Goal: Transaction & Acquisition: Purchase product/service

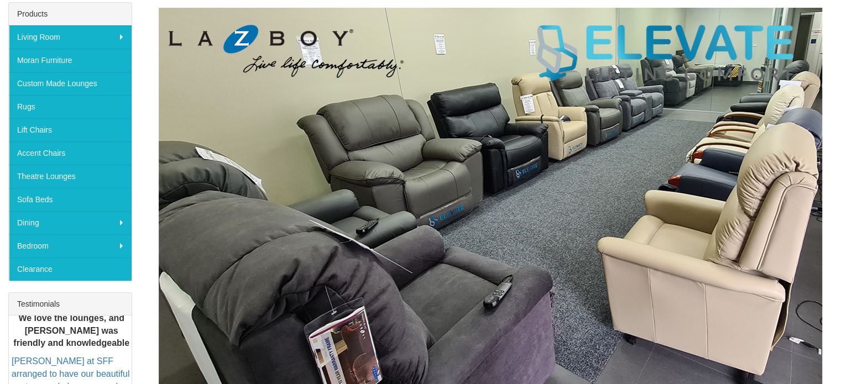
scroll to position [221, 0]
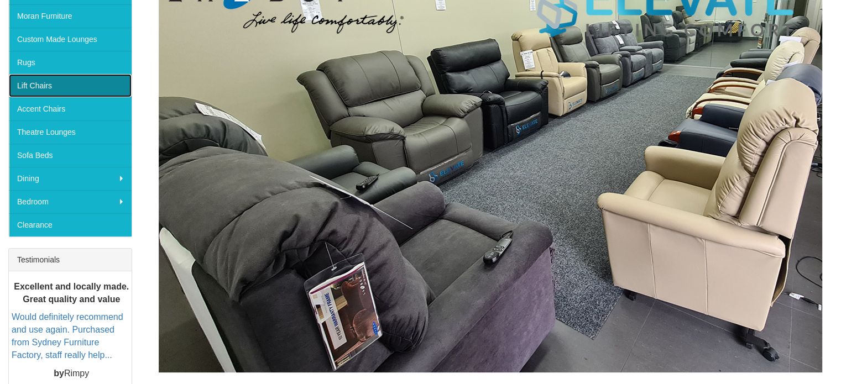
drag, startPoint x: 29, startPoint y: 86, endPoint x: 65, endPoint y: 92, distance: 37.1
click at [29, 86] on link "Lift Chairs" at bounding box center [70, 85] width 123 height 23
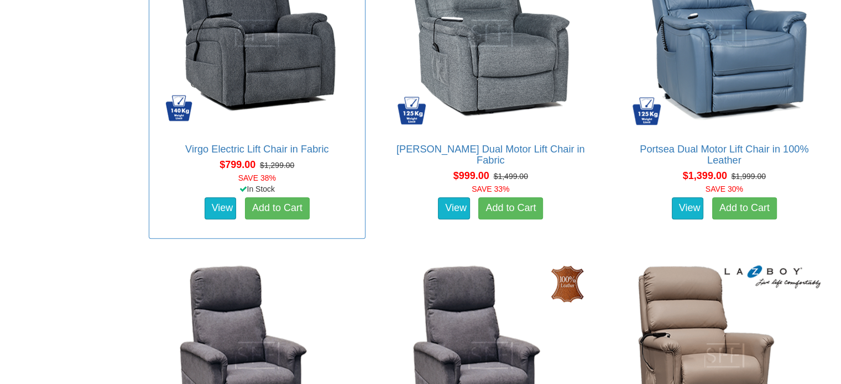
scroll to position [664, 0]
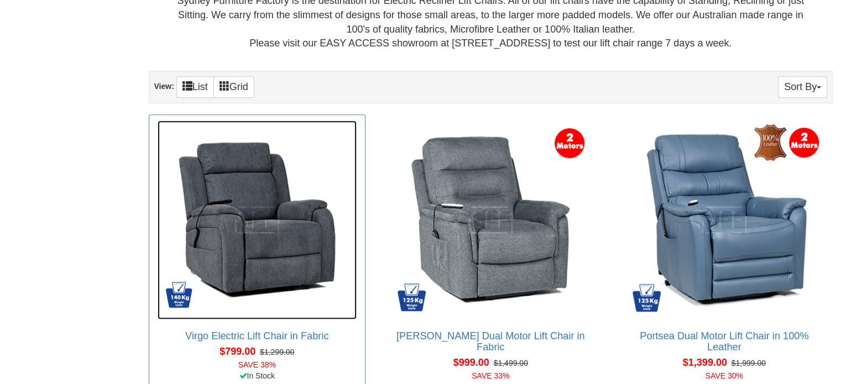
click at [260, 253] on img at bounding box center [257, 220] width 199 height 199
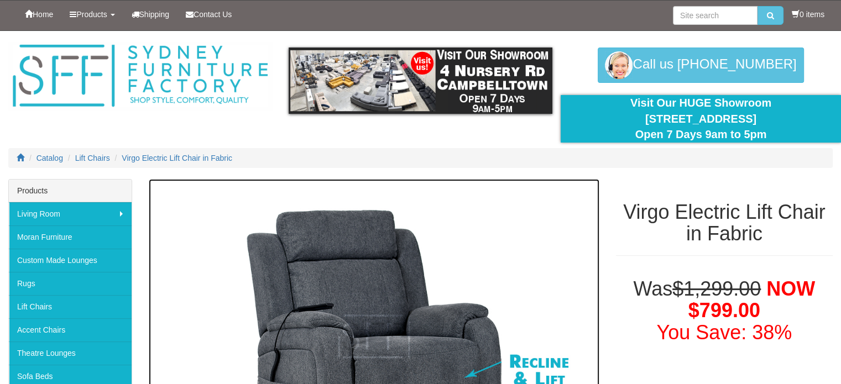
drag, startPoint x: 479, startPoint y: 205, endPoint x: 456, endPoint y: 212, distance: 23.6
click at [456, 212] on img at bounding box center [374, 337] width 451 height 316
